Goal: Find specific page/section: Find specific page/section

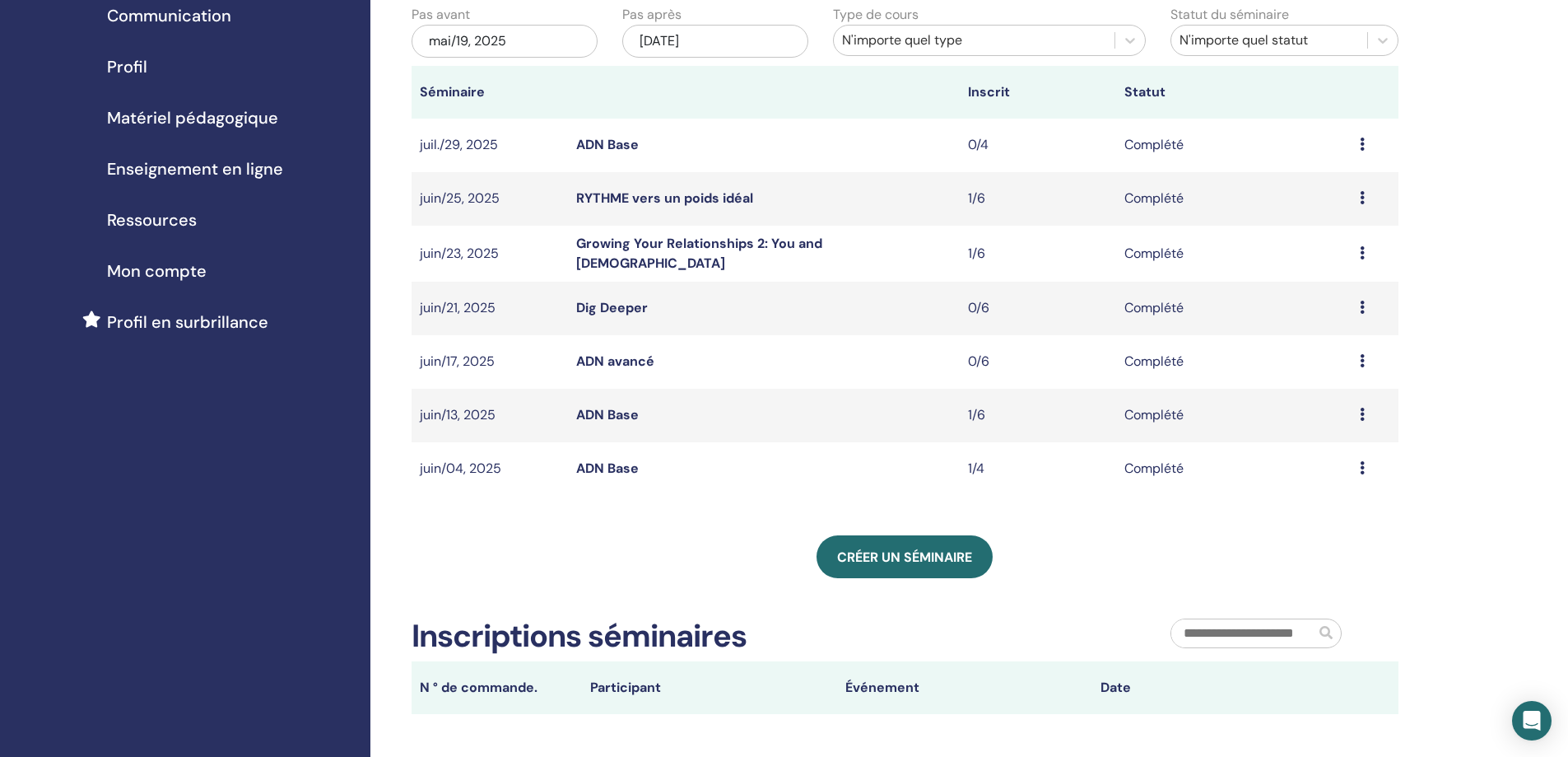
scroll to position [247, 0]
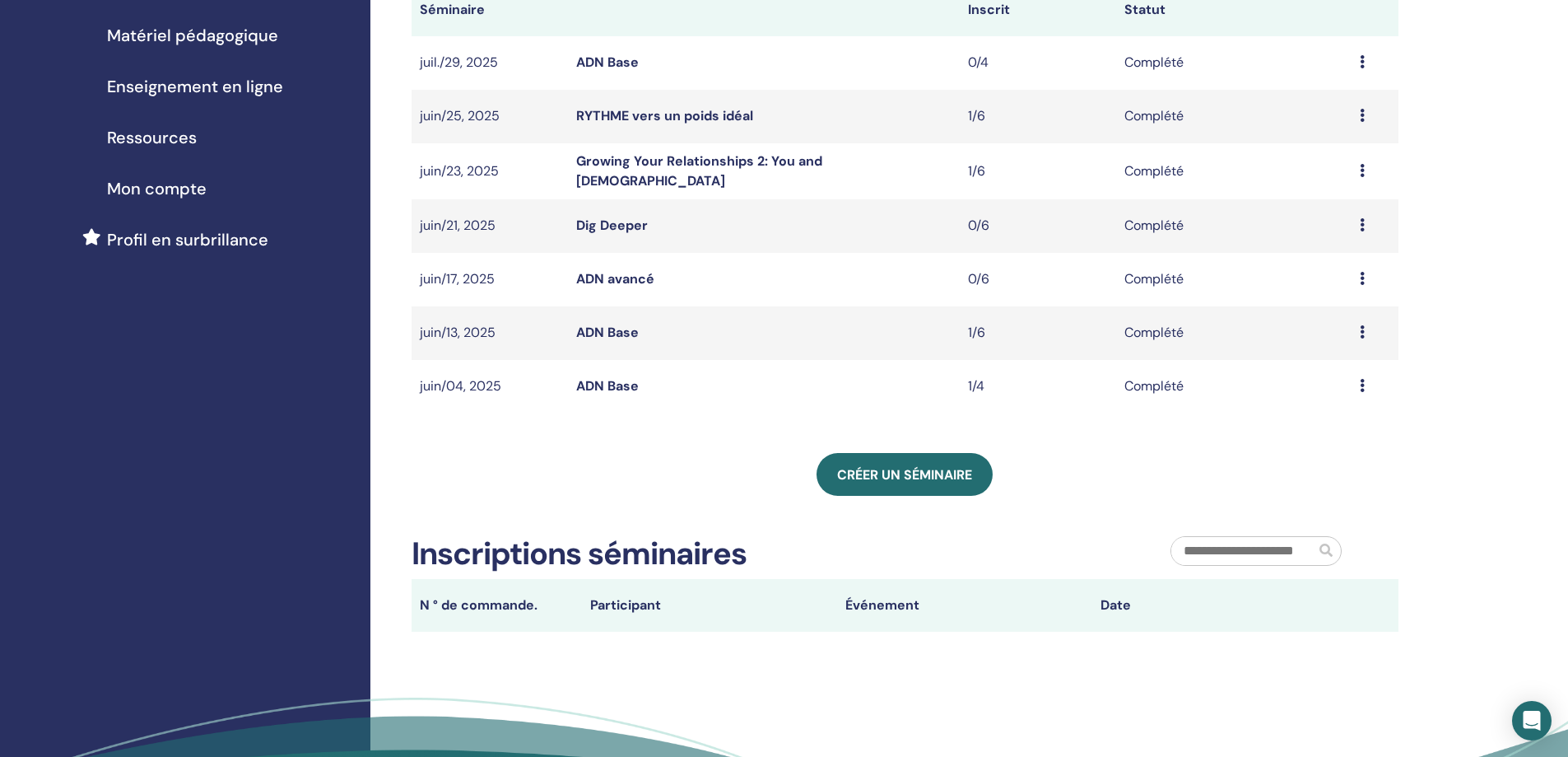
click at [608, 382] on link "ADN Base" at bounding box center [607, 386] width 62 height 18
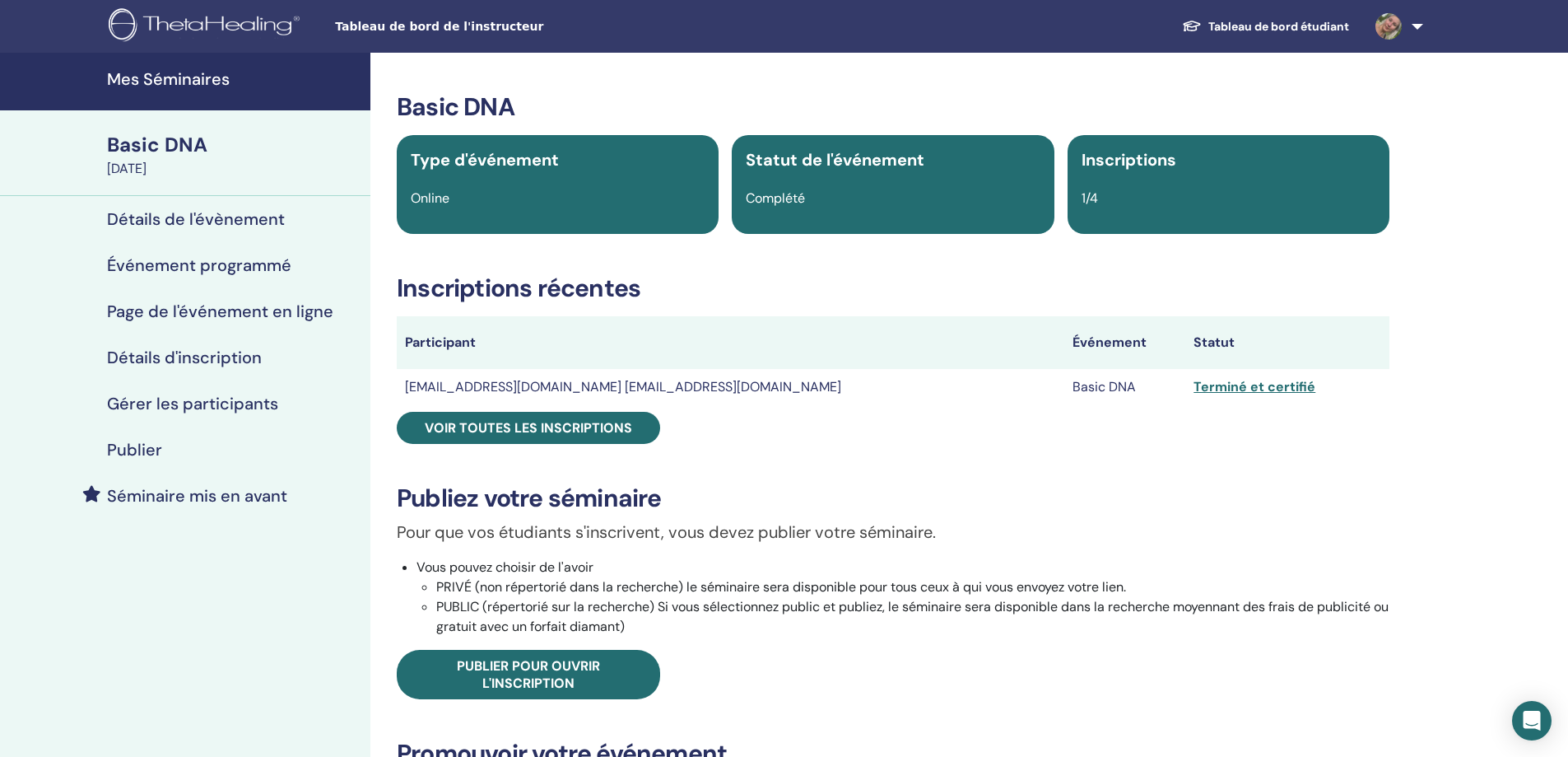
click at [146, 83] on h4 "Mes Séminaires" at bounding box center [234, 79] width 253 height 20
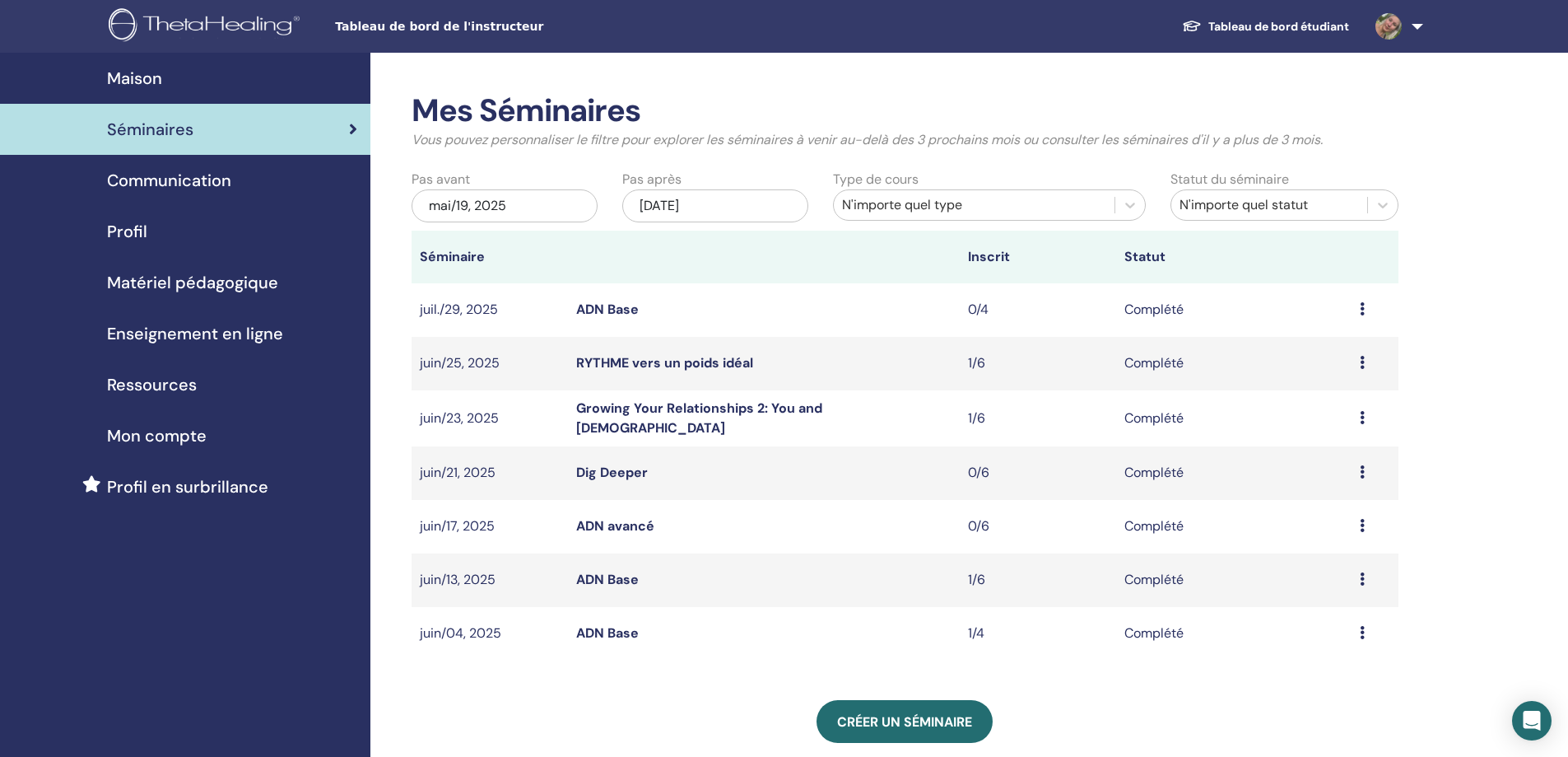
click at [611, 364] on link "RYTHME vers un poids idéal" at bounding box center [665, 363] width 177 height 18
